Goal: Check status

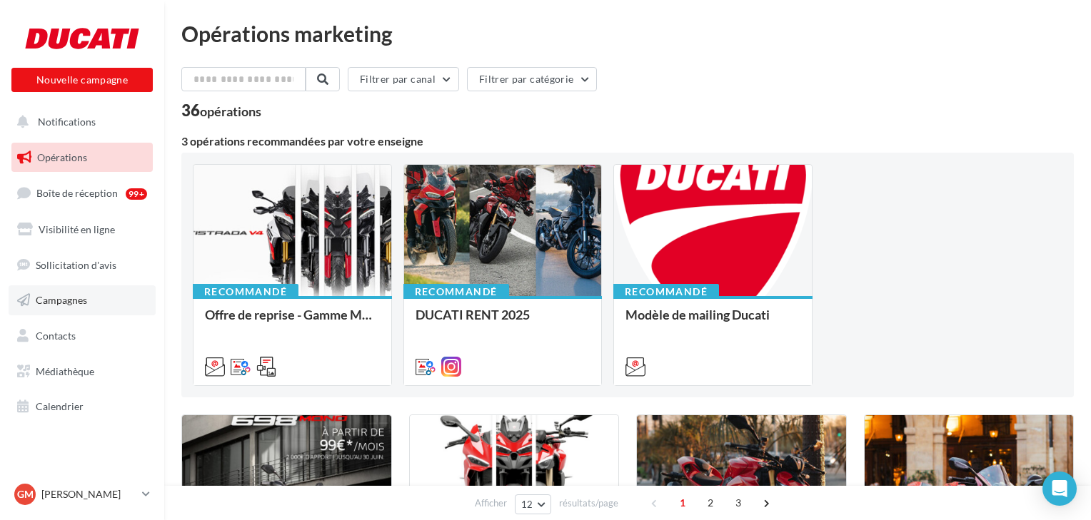
click at [61, 296] on span "Campagnes" at bounding box center [61, 300] width 51 height 12
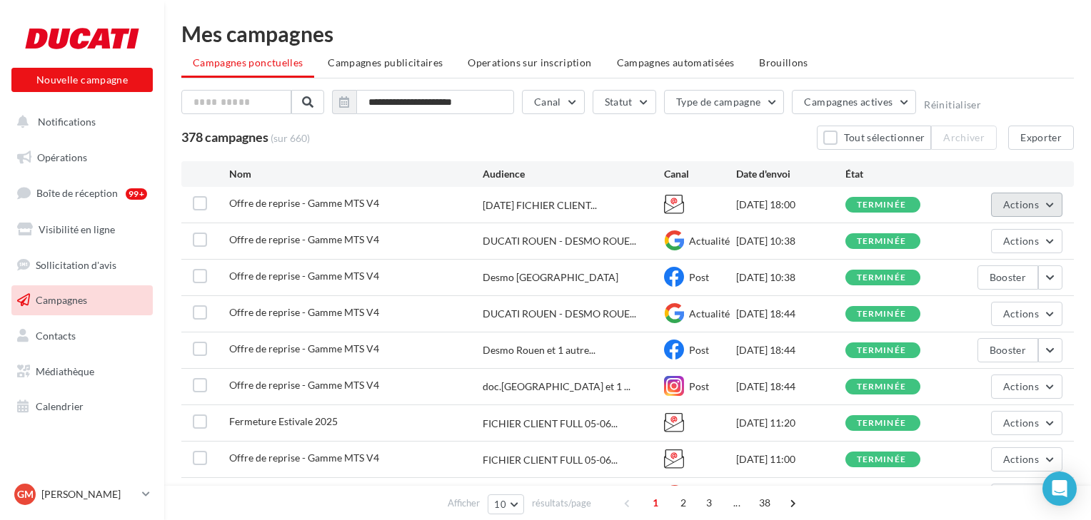
click at [1051, 210] on button "Actions" at bounding box center [1026, 205] width 71 height 24
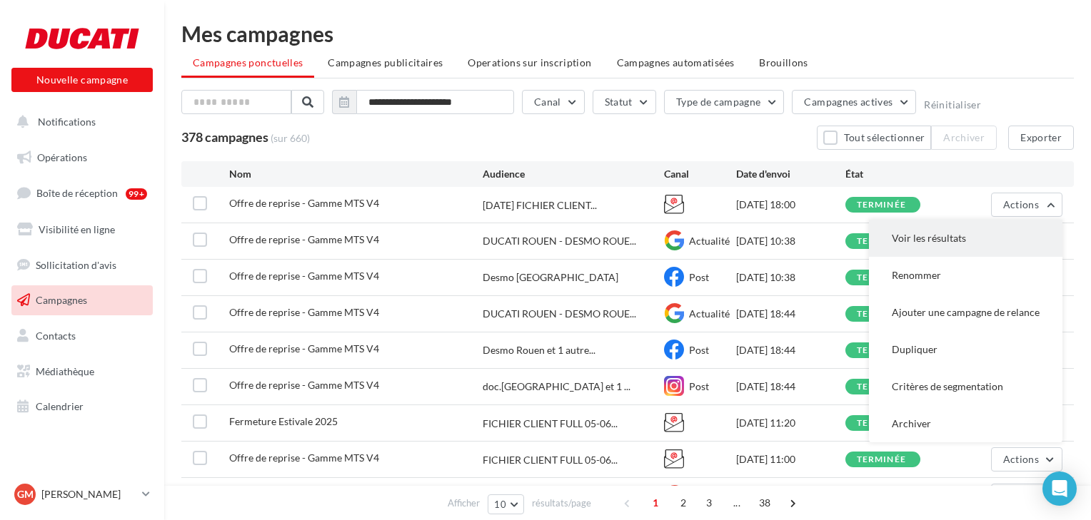
click at [939, 236] on button "Voir les résultats" at bounding box center [965, 238] width 193 height 37
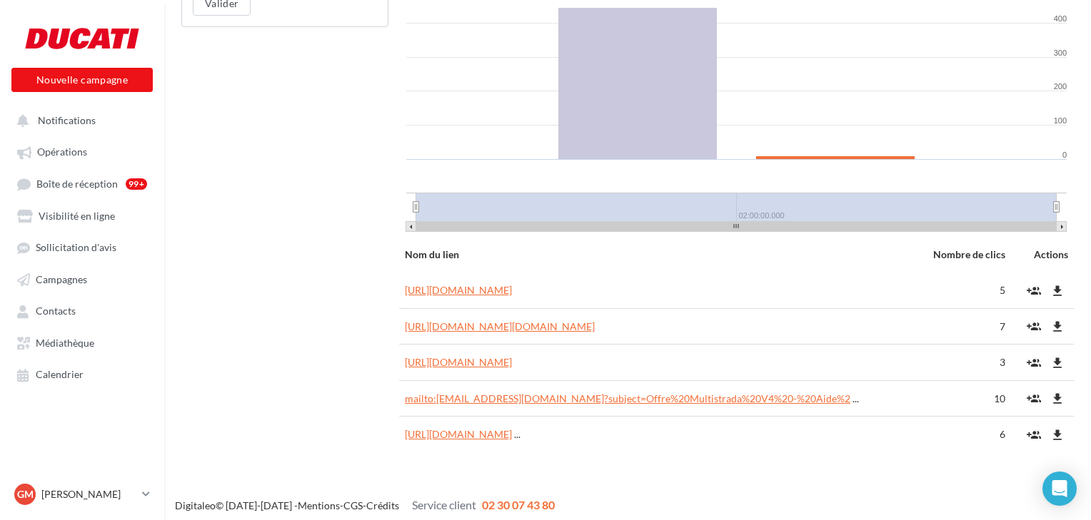
scroll to position [900, 0]
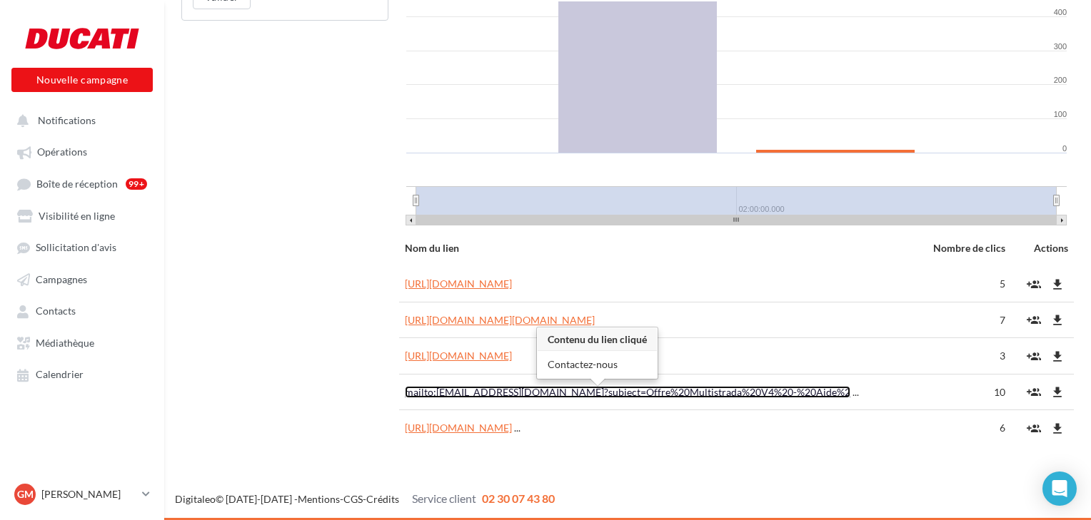
click at [746, 391] on link "mailto:desmo-rouen@hotmail.fr?subject=Offre%20Multistrada%20V4%20-%20Aide%2" at bounding box center [627, 392] width 445 height 12
click at [591, 387] on link "mailto:desmo-rouen@hotmail.fr?subject=Offre%20Multistrada%20V4%20-%20Aide%2" at bounding box center [627, 392] width 445 height 12
